Goal: Find specific page/section: Find specific page/section

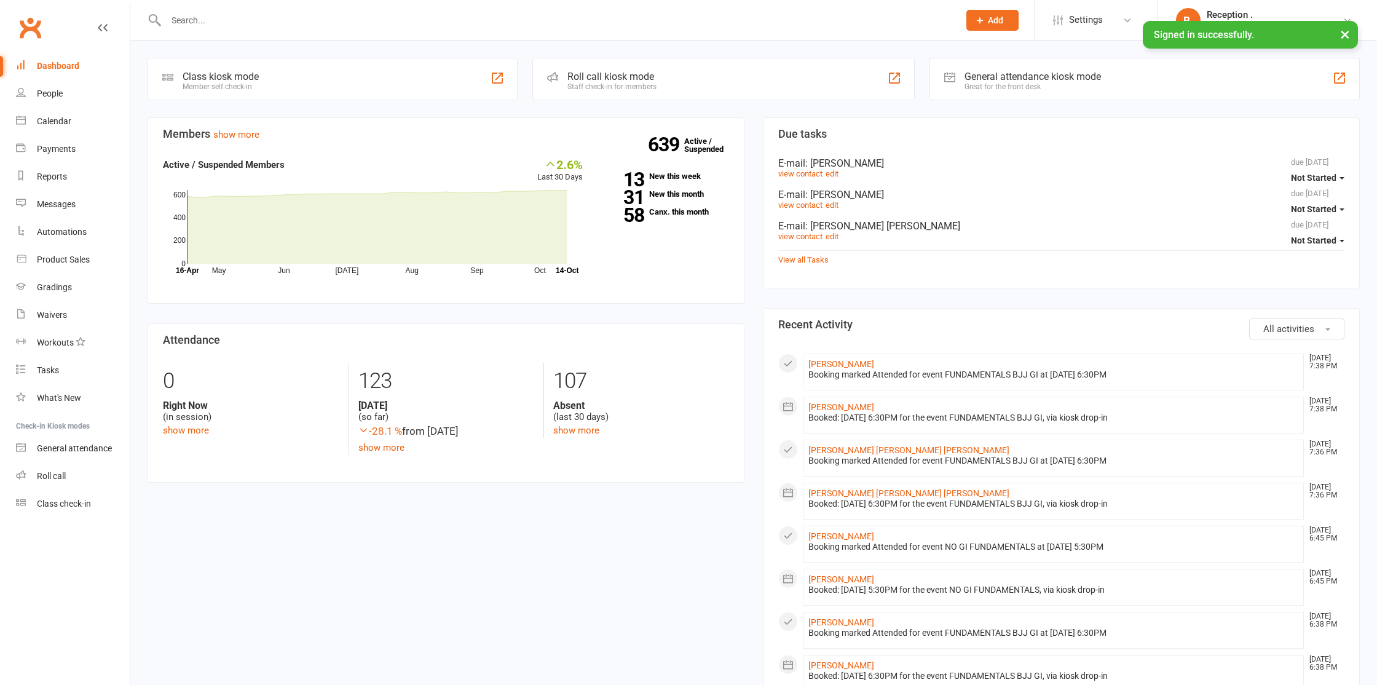
click at [235, 27] on input "text" at bounding box center [556, 20] width 788 height 17
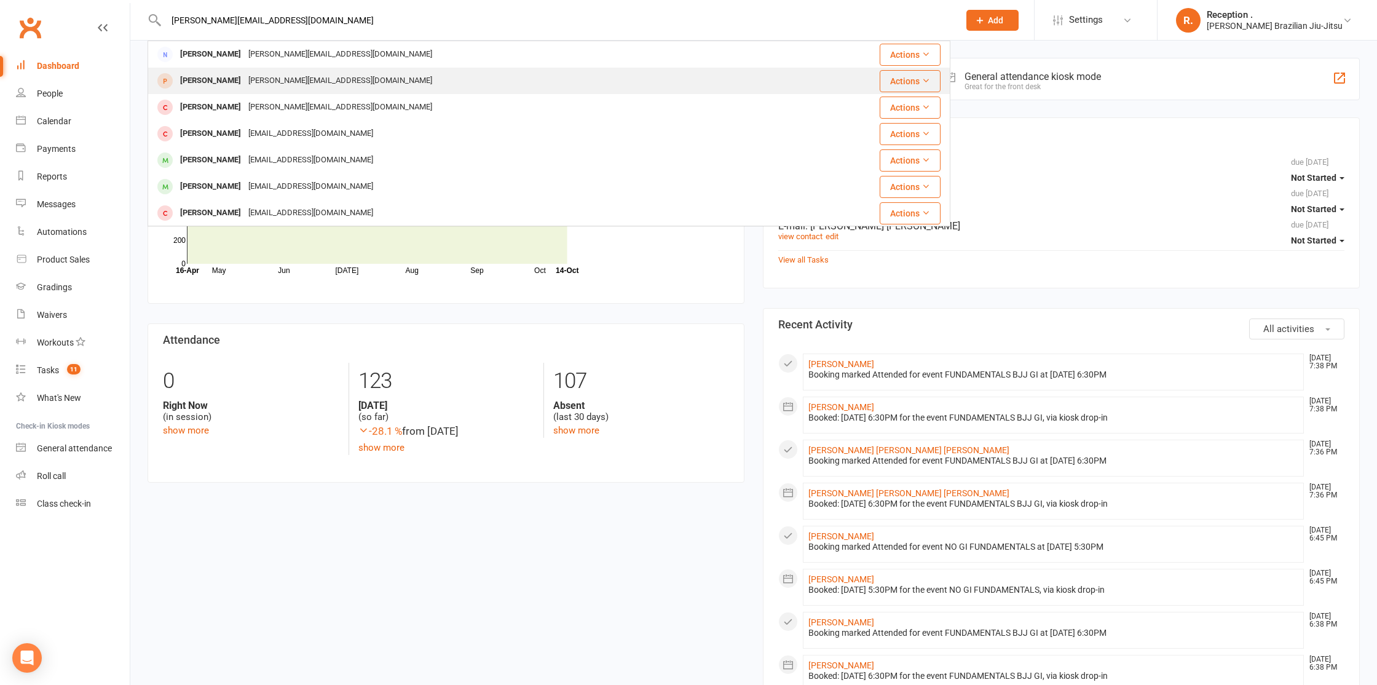
type input "[PERSON_NAME][EMAIL_ADDRESS][DOMAIN_NAME]"
click at [289, 84] on div "[PERSON_NAME][EMAIL_ADDRESS][DOMAIN_NAME]" at bounding box center [340, 81] width 191 height 18
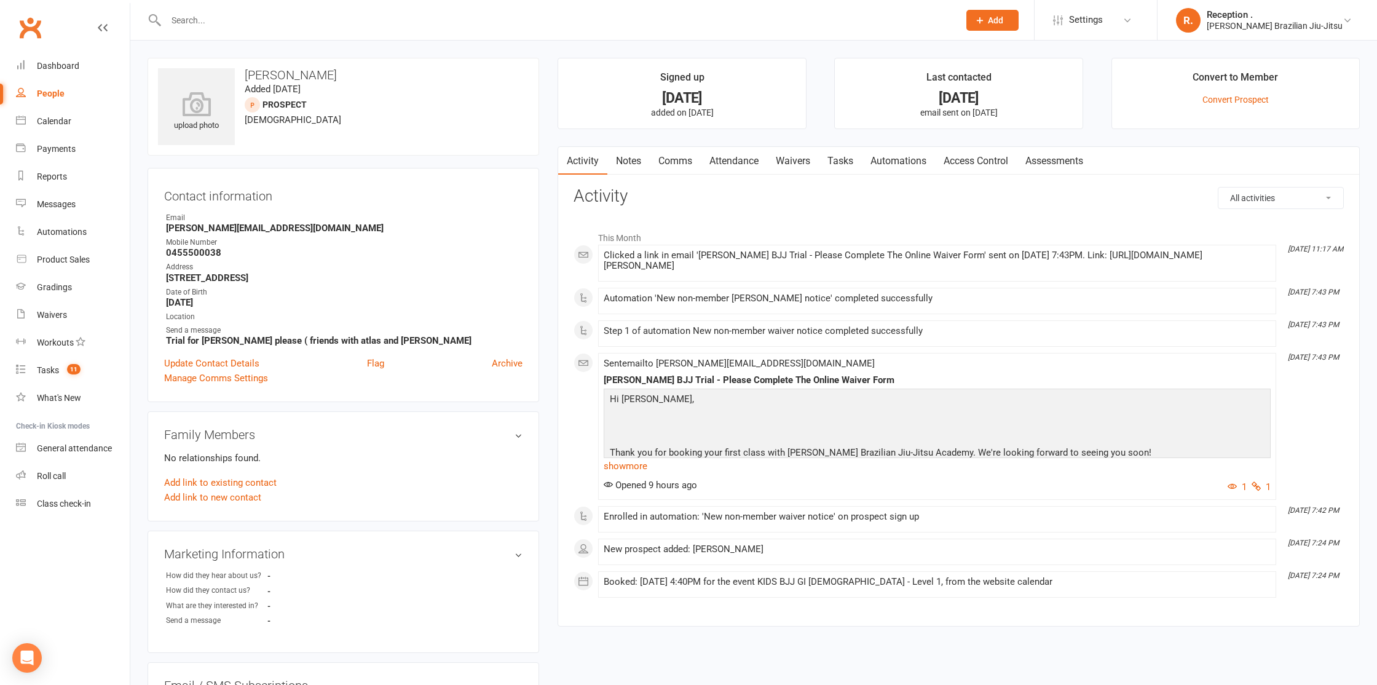
click at [215, 12] on input "text" at bounding box center [556, 20] width 788 height 17
paste input "[EMAIL_ADDRESS][DOMAIN_NAME]"
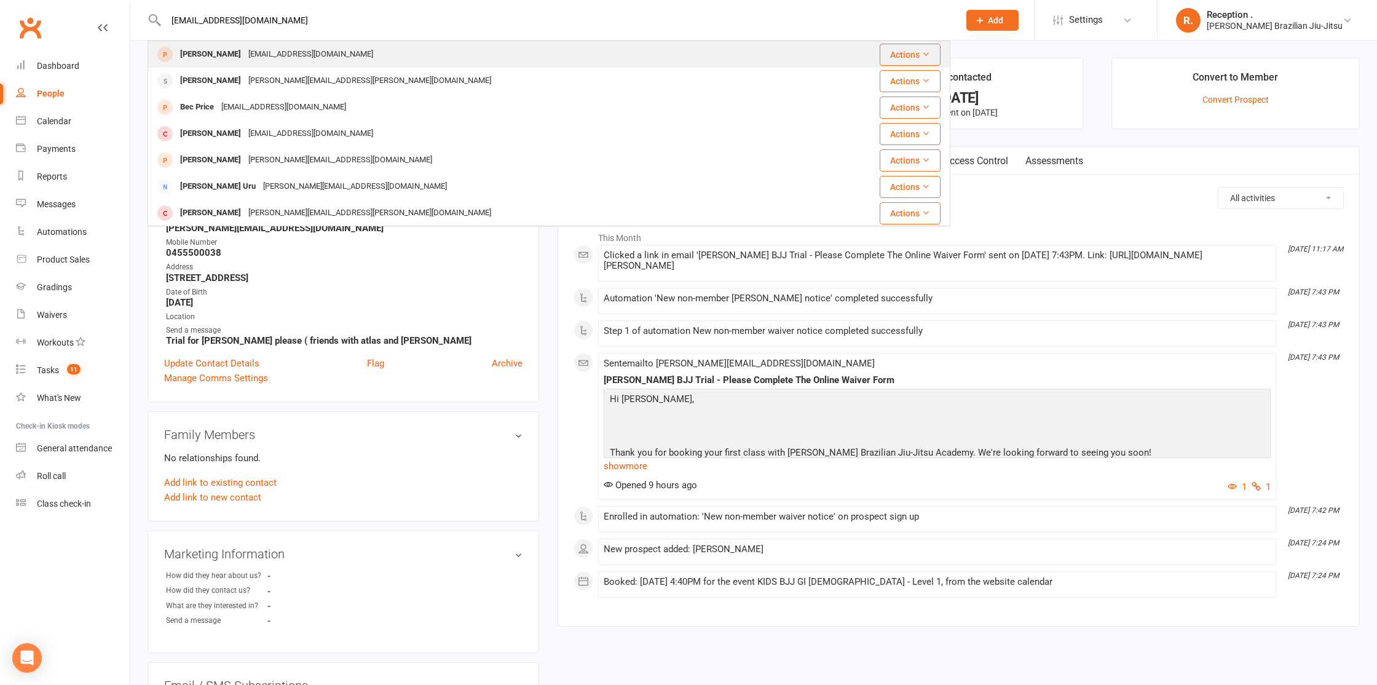
type input "[EMAIL_ADDRESS][DOMAIN_NAME]"
click at [294, 60] on div "[EMAIL_ADDRESS][DOMAIN_NAME]" at bounding box center [311, 54] width 132 height 18
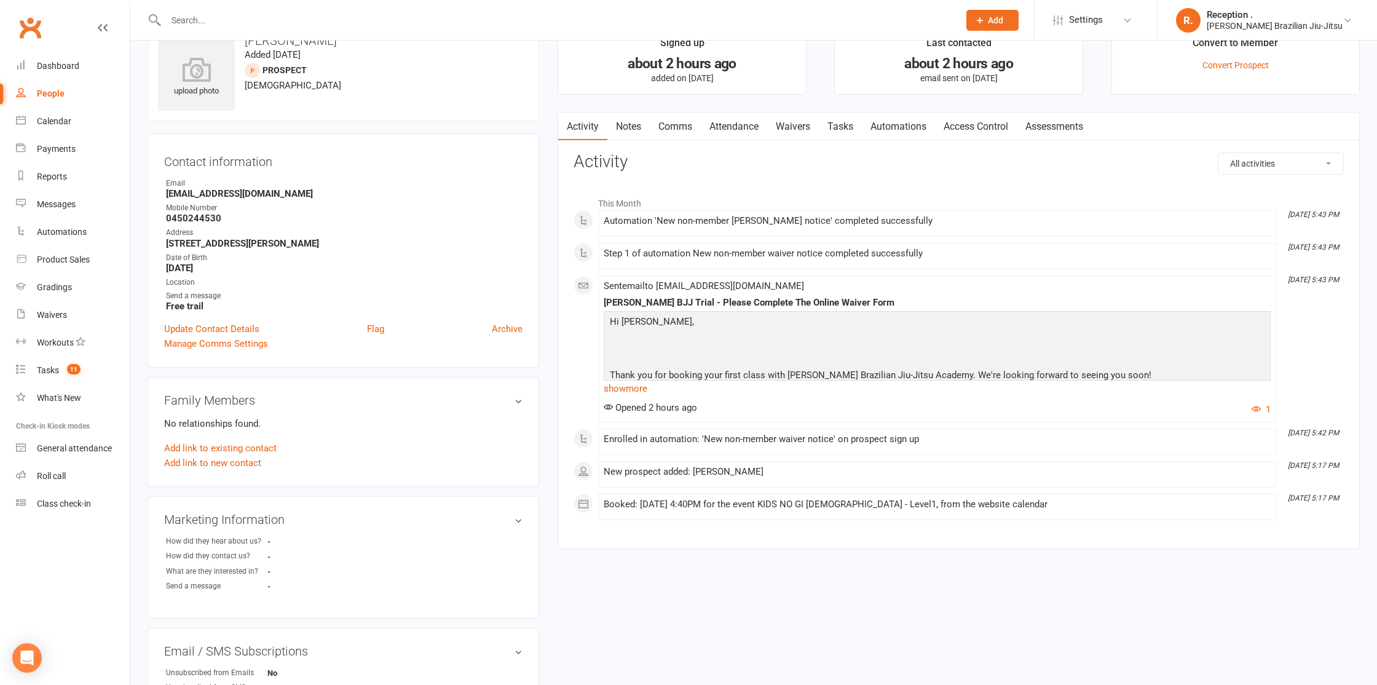
scroll to position [23, 0]
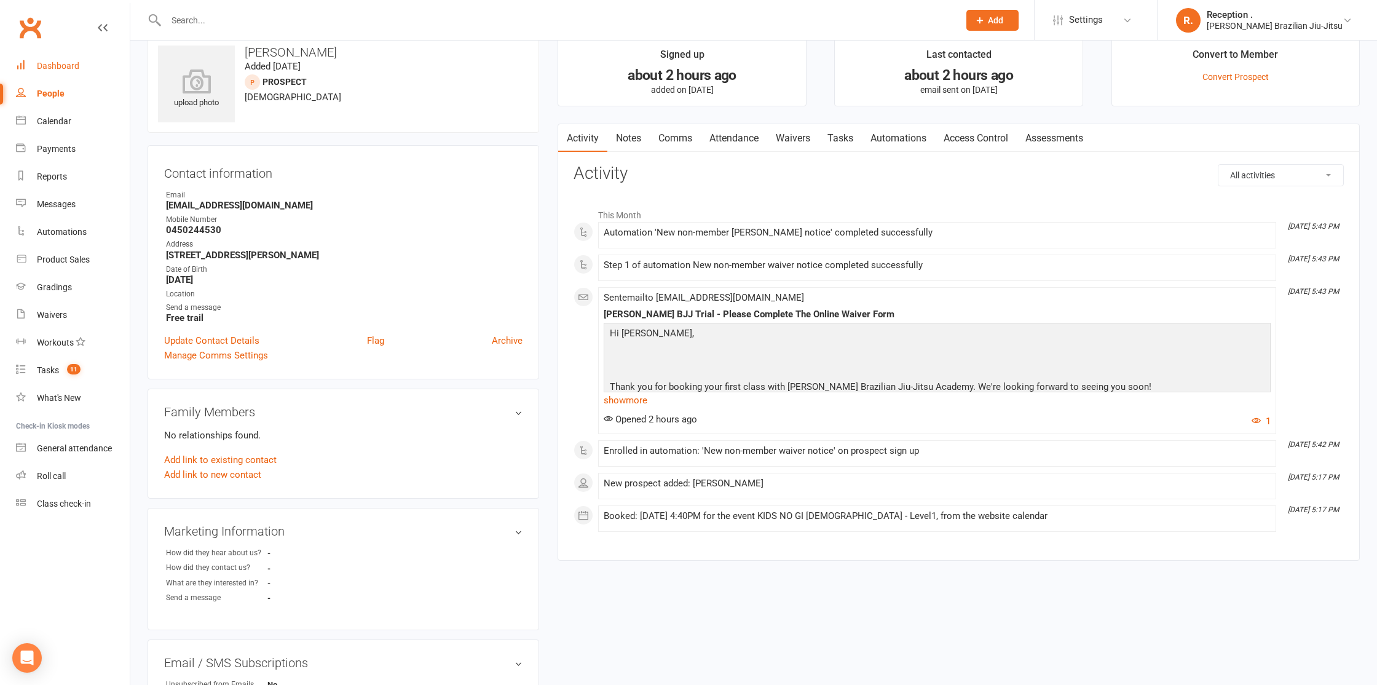
click at [83, 67] on link "Dashboard" at bounding box center [73, 66] width 114 height 28
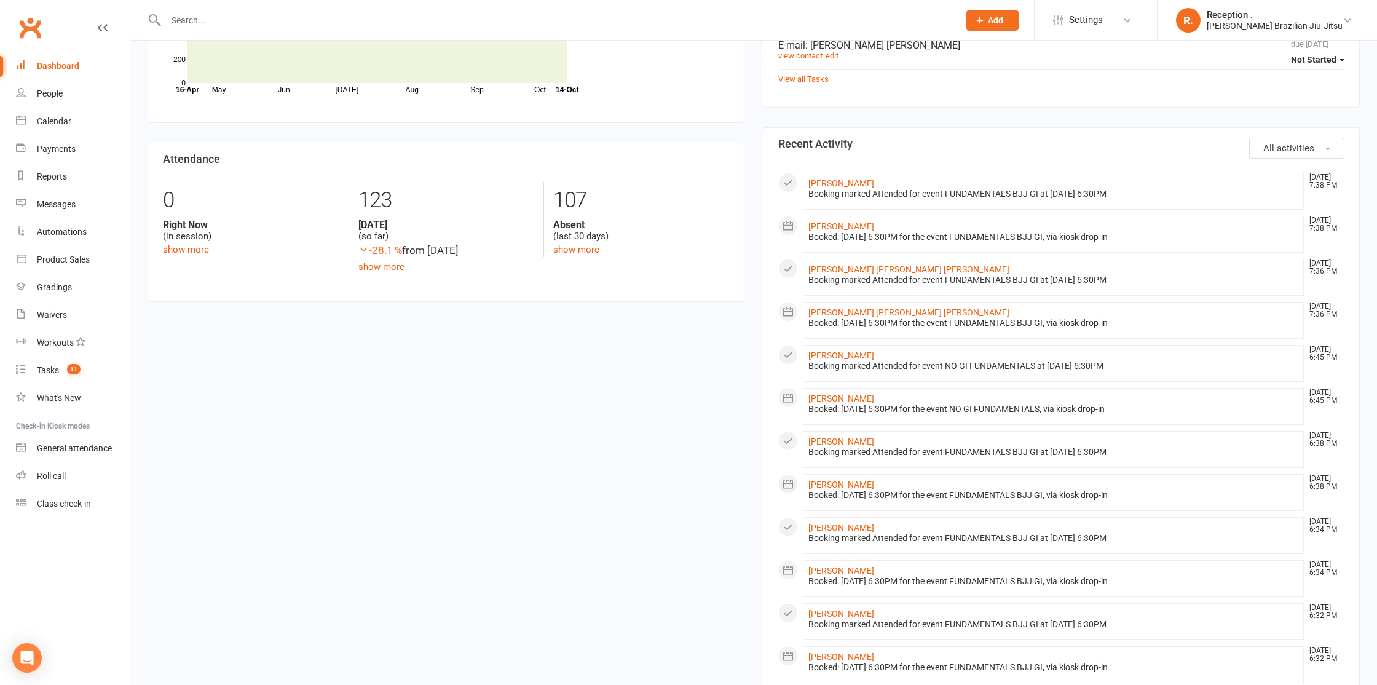
scroll to position [216, 0]
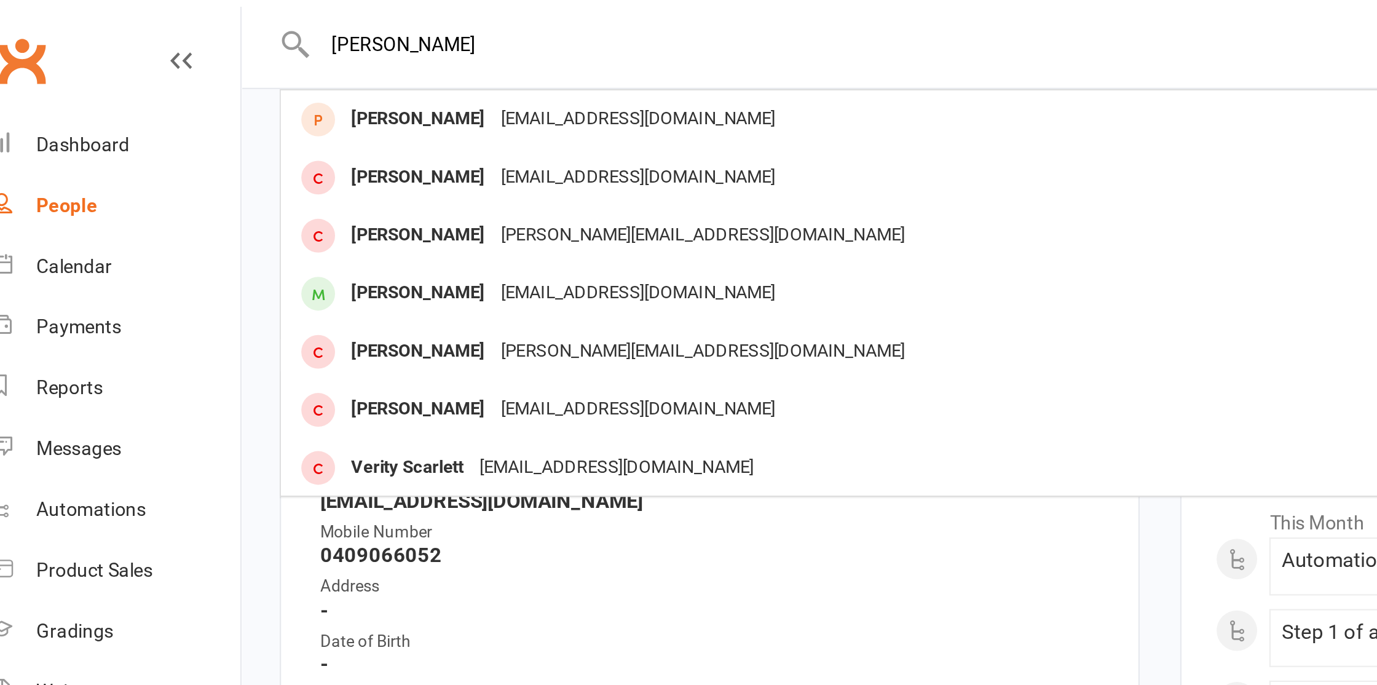
click at [191, 18] on input "Hallett" at bounding box center [556, 20] width 788 height 17
type input "[EMAIL_ADDRESS][DOMAIN_NAME]"
